Goal: Find contact information: Find contact information

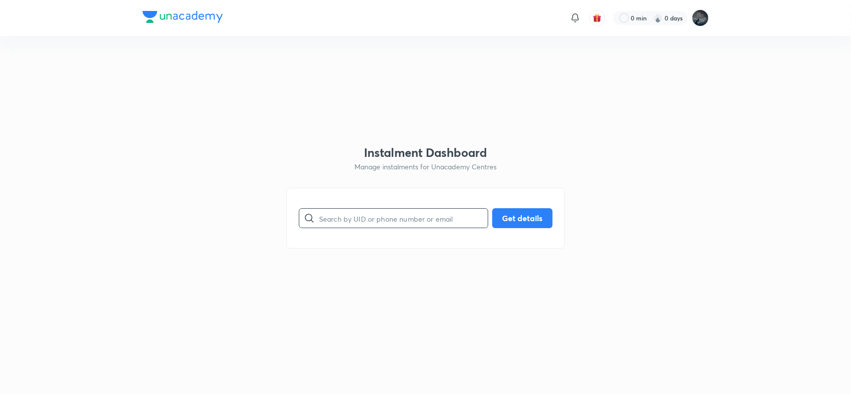
click at [362, 222] on input "text" at bounding box center [403, 218] width 169 height 25
type input "9398094320"
click at [521, 218] on button "Get details" at bounding box center [522, 217] width 60 height 20
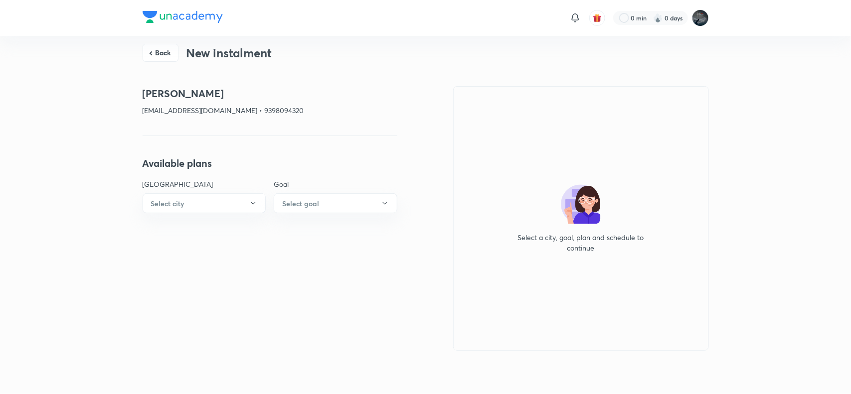
click at [305, 108] on p "[EMAIL_ADDRESS][DOMAIN_NAME] • 9398094320" at bounding box center [270, 110] width 255 height 10
click at [302, 105] on p "[EMAIL_ADDRESS][DOMAIN_NAME] • 9398094320" at bounding box center [270, 110] width 255 height 10
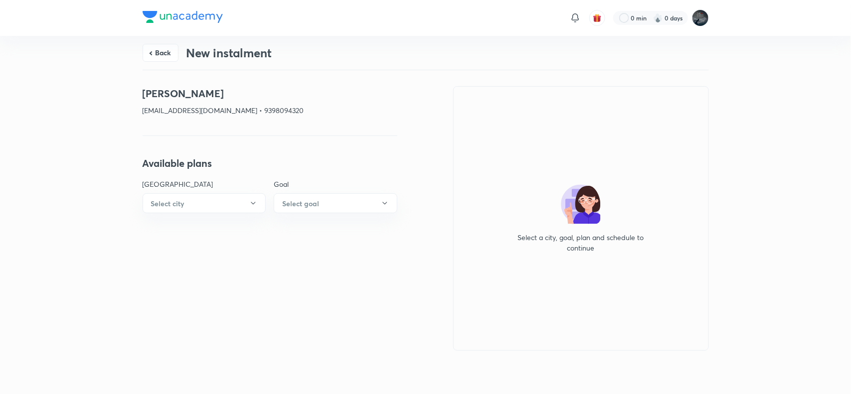
click at [159, 93] on h4 "[PERSON_NAME]" at bounding box center [270, 93] width 255 height 15
click at [237, 91] on h4 "[PERSON_NAME]" at bounding box center [270, 93] width 255 height 15
copy h4 "[PERSON_NAME]"
click at [164, 110] on p "[EMAIL_ADDRESS][DOMAIN_NAME] • 9398094320" at bounding box center [270, 110] width 255 height 10
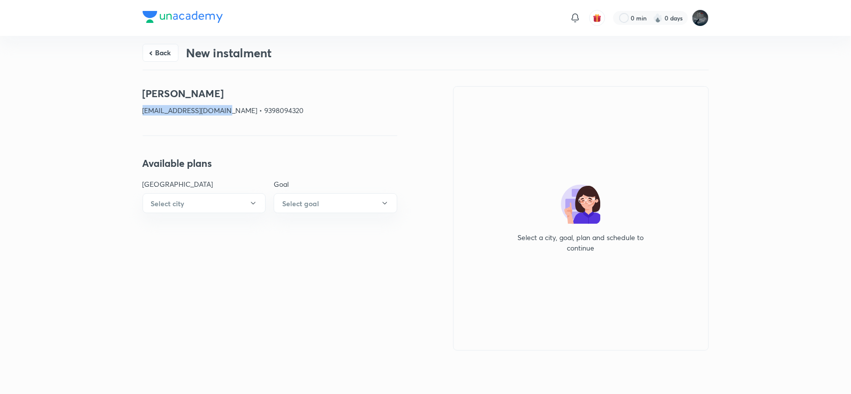
click at [164, 110] on p "[EMAIL_ADDRESS][DOMAIN_NAME] • 9398094320" at bounding box center [270, 110] width 255 height 10
click at [261, 109] on p "[EMAIL_ADDRESS][DOMAIN_NAME] • 9398094320" at bounding box center [270, 110] width 255 height 10
copy p "[EMAIL_ADDRESS][DOMAIN_NAME]"
click at [302, 111] on p "[EMAIL_ADDRESS][DOMAIN_NAME] • 9398094320" at bounding box center [270, 110] width 255 height 10
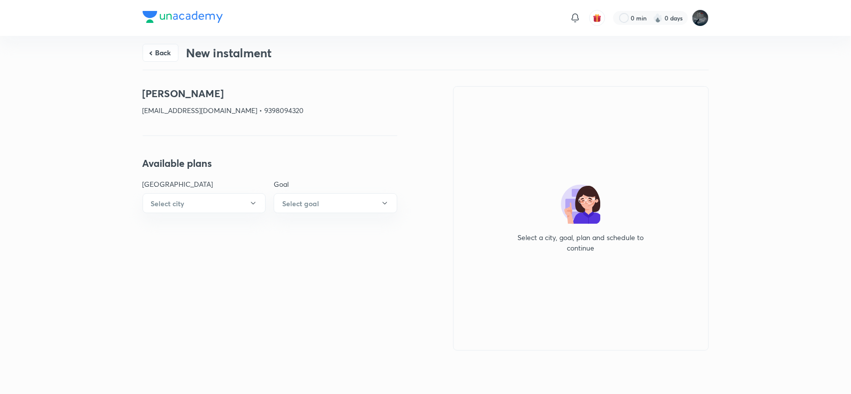
copy p "9398094320"
